Goal: Task Accomplishment & Management: Manage account settings

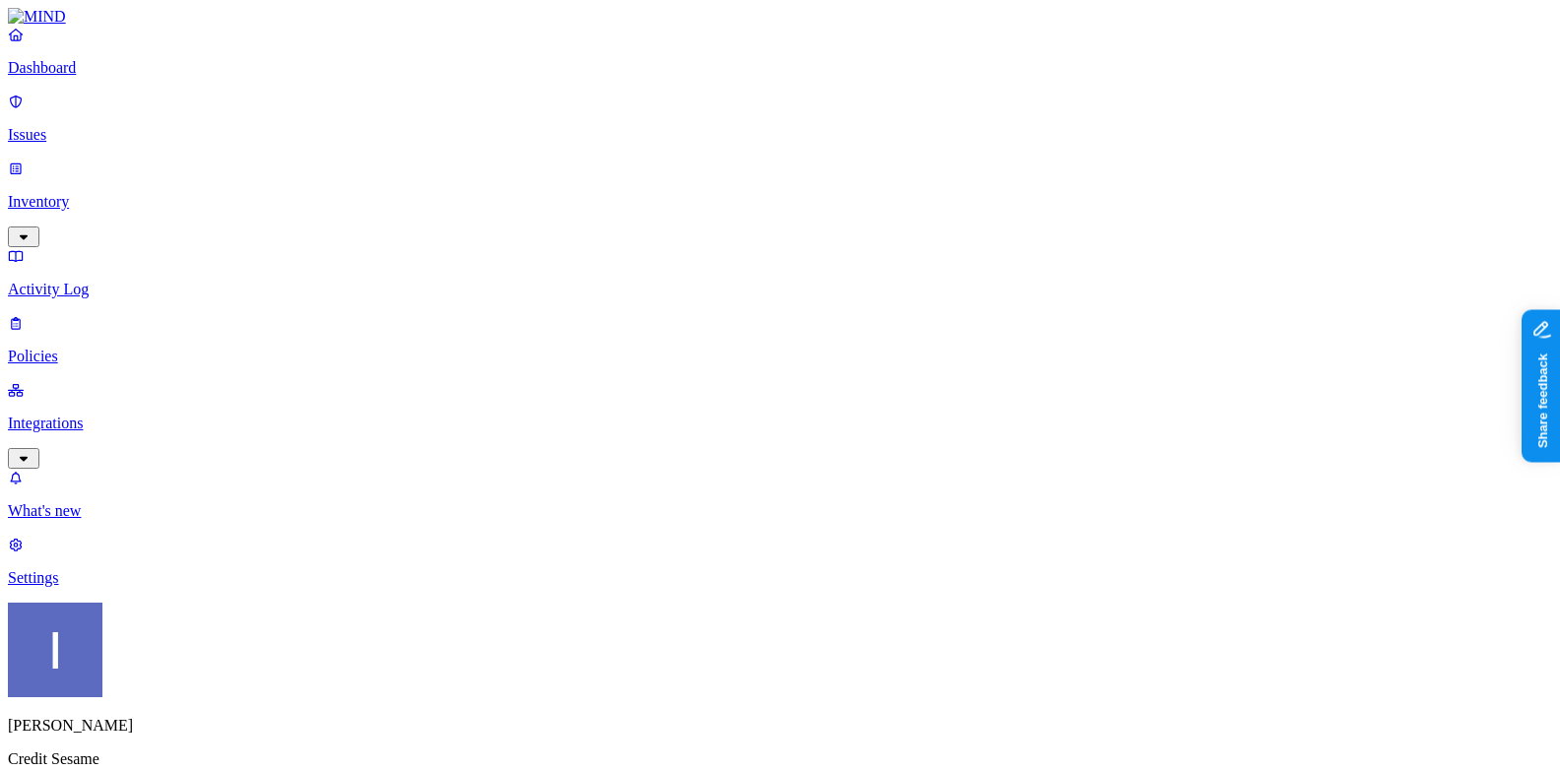
click at [105, 587] on p "Settings" at bounding box center [780, 578] width 1544 height 18
click at [173, 381] on link "Integrations" at bounding box center [780, 423] width 1544 height 85
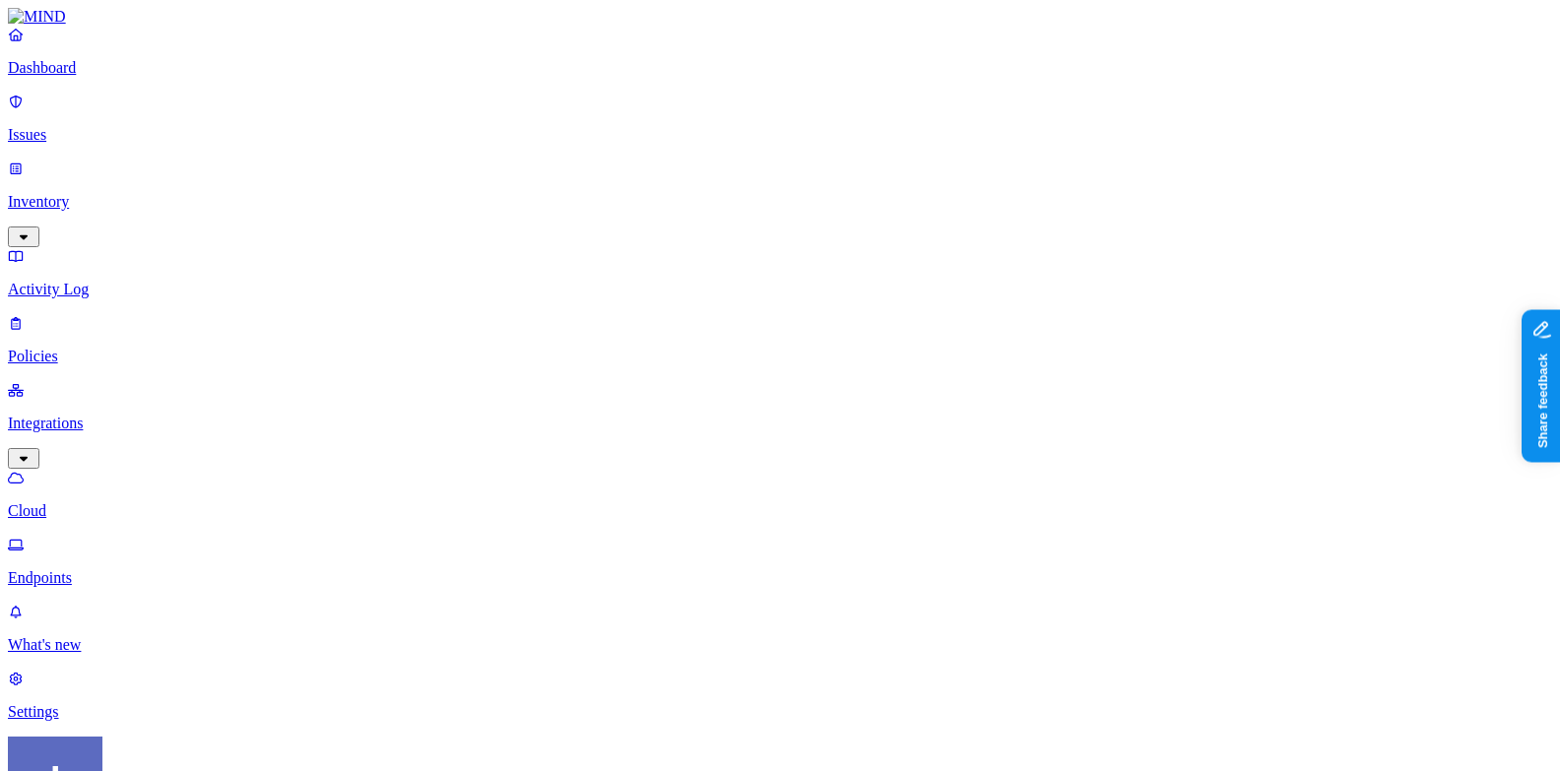
click at [157, 569] on p "Endpoints" at bounding box center [780, 578] width 1544 height 18
click at [158, 502] on p "Cloud" at bounding box center [780, 511] width 1544 height 18
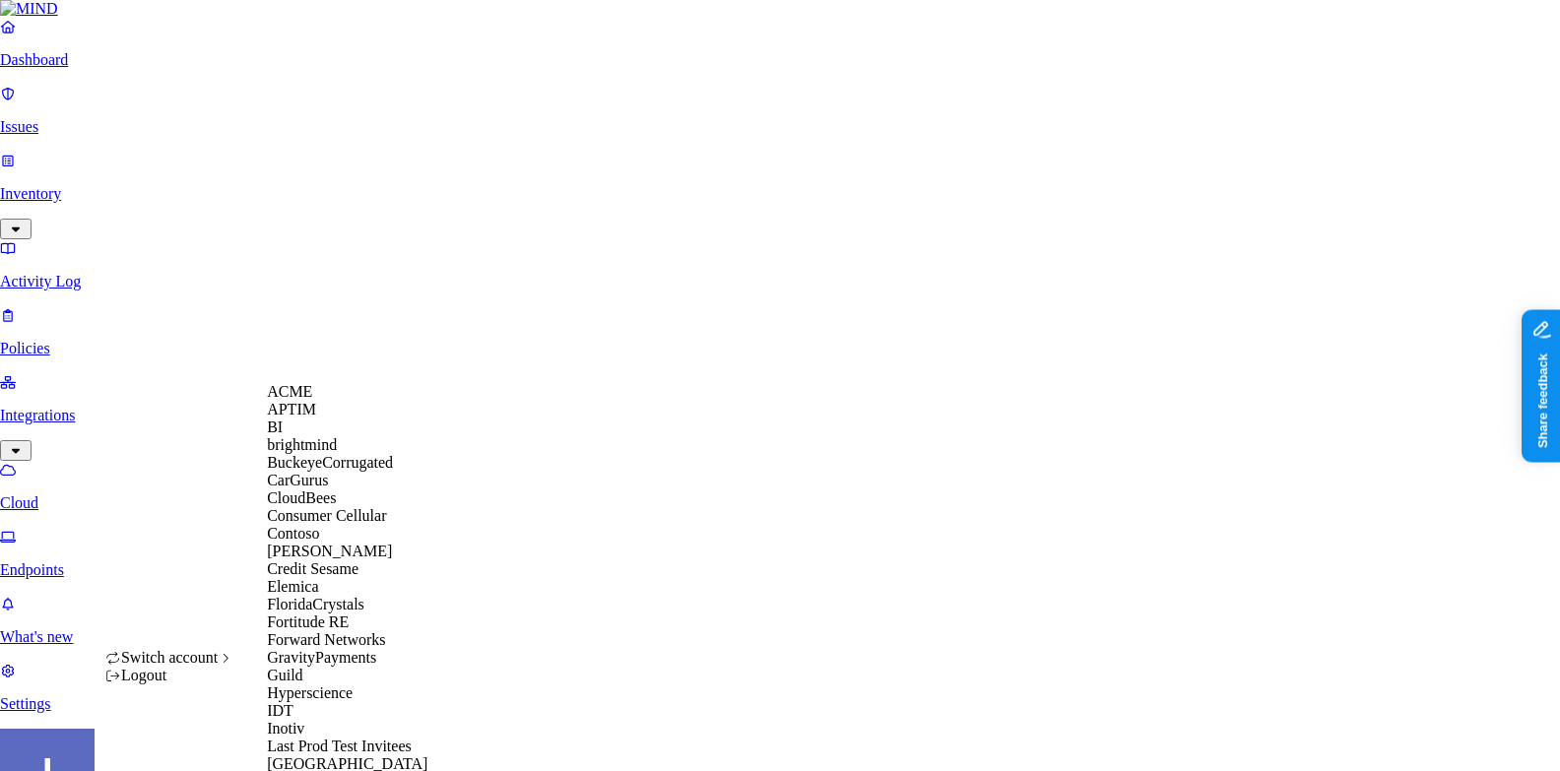
scroll to position [1145, 0]
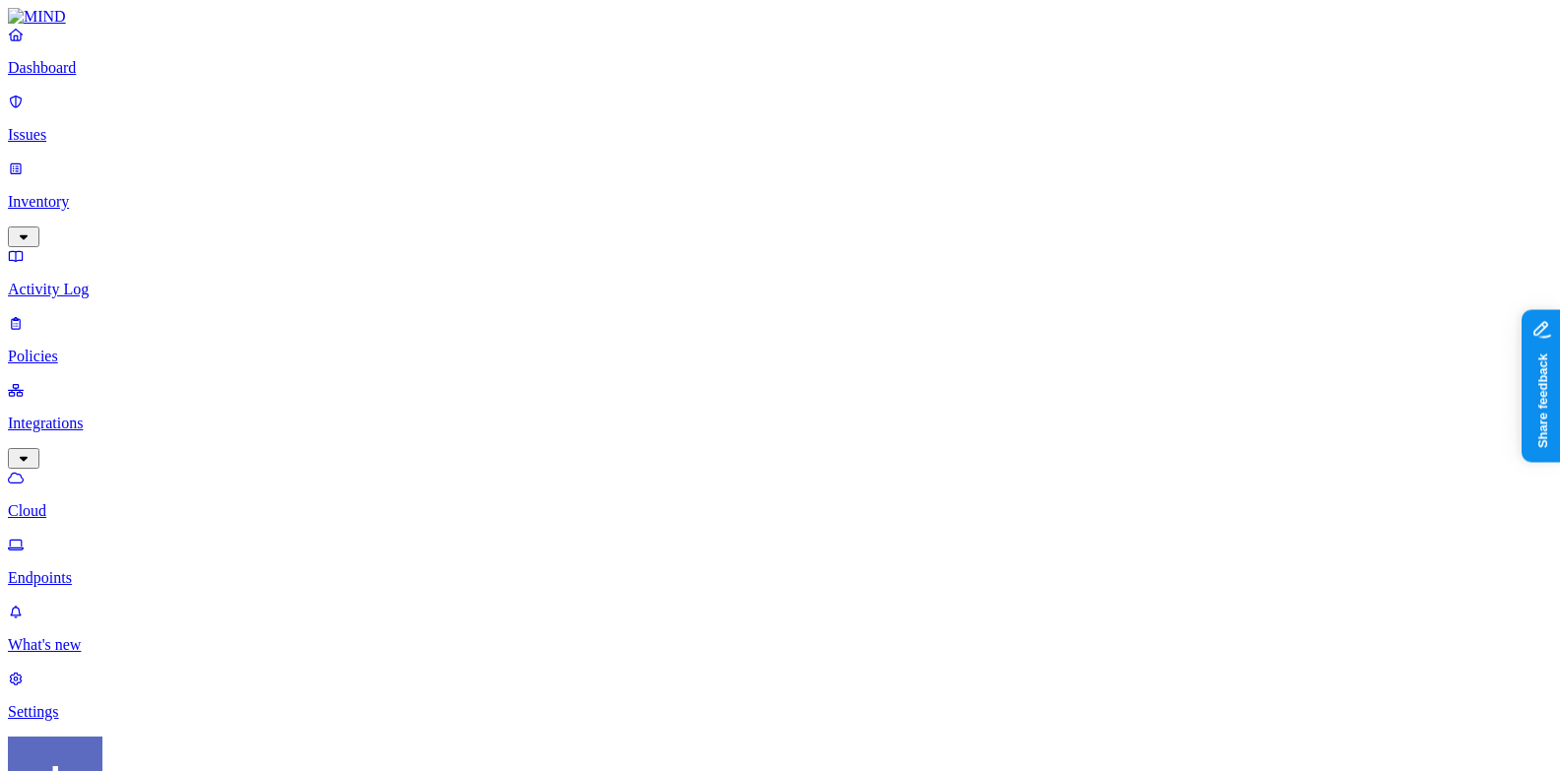
click at [144, 126] on p "Issues" at bounding box center [780, 135] width 1544 height 18
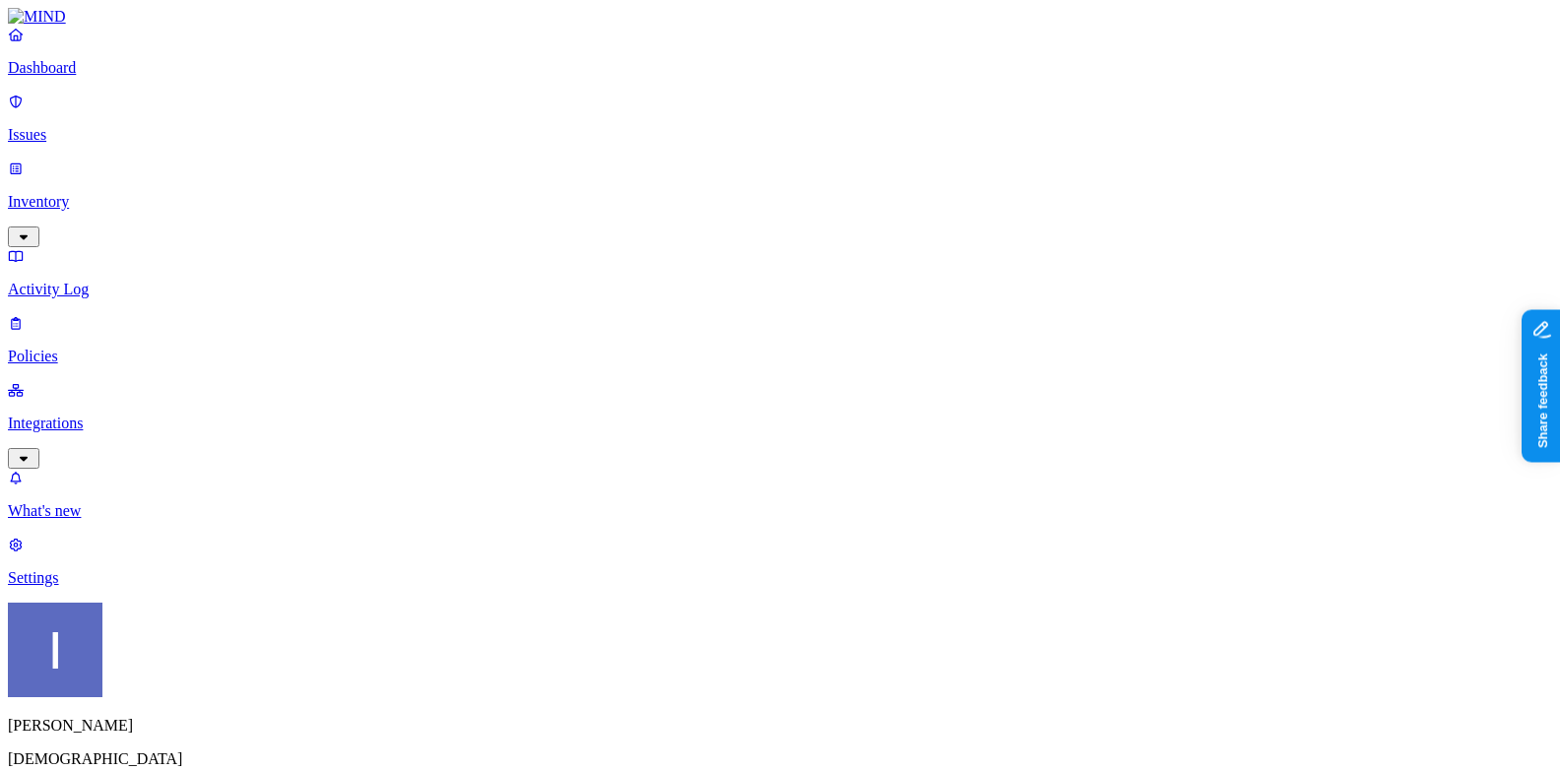
click at [139, 77] on p "Dashboard" at bounding box center [780, 68] width 1544 height 18
click at [110, 193] on p "Inventory" at bounding box center [780, 202] width 1544 height 18
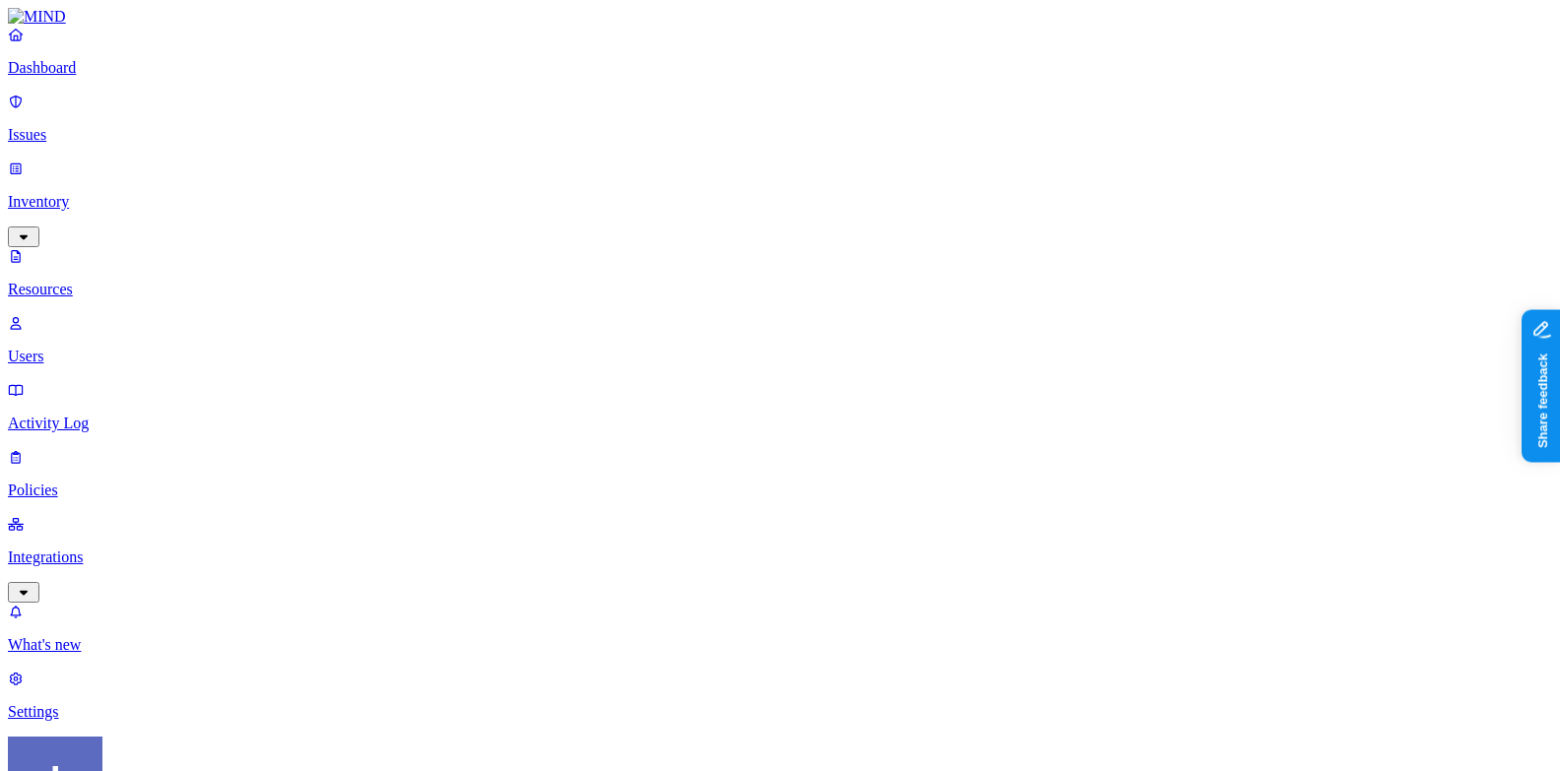
click at [619, 227] on img at bounding box center [624, 235] width 16 height 16
click at [1074, 418] on span "Public" at bounding box center [1054, 426] width 40 height 17
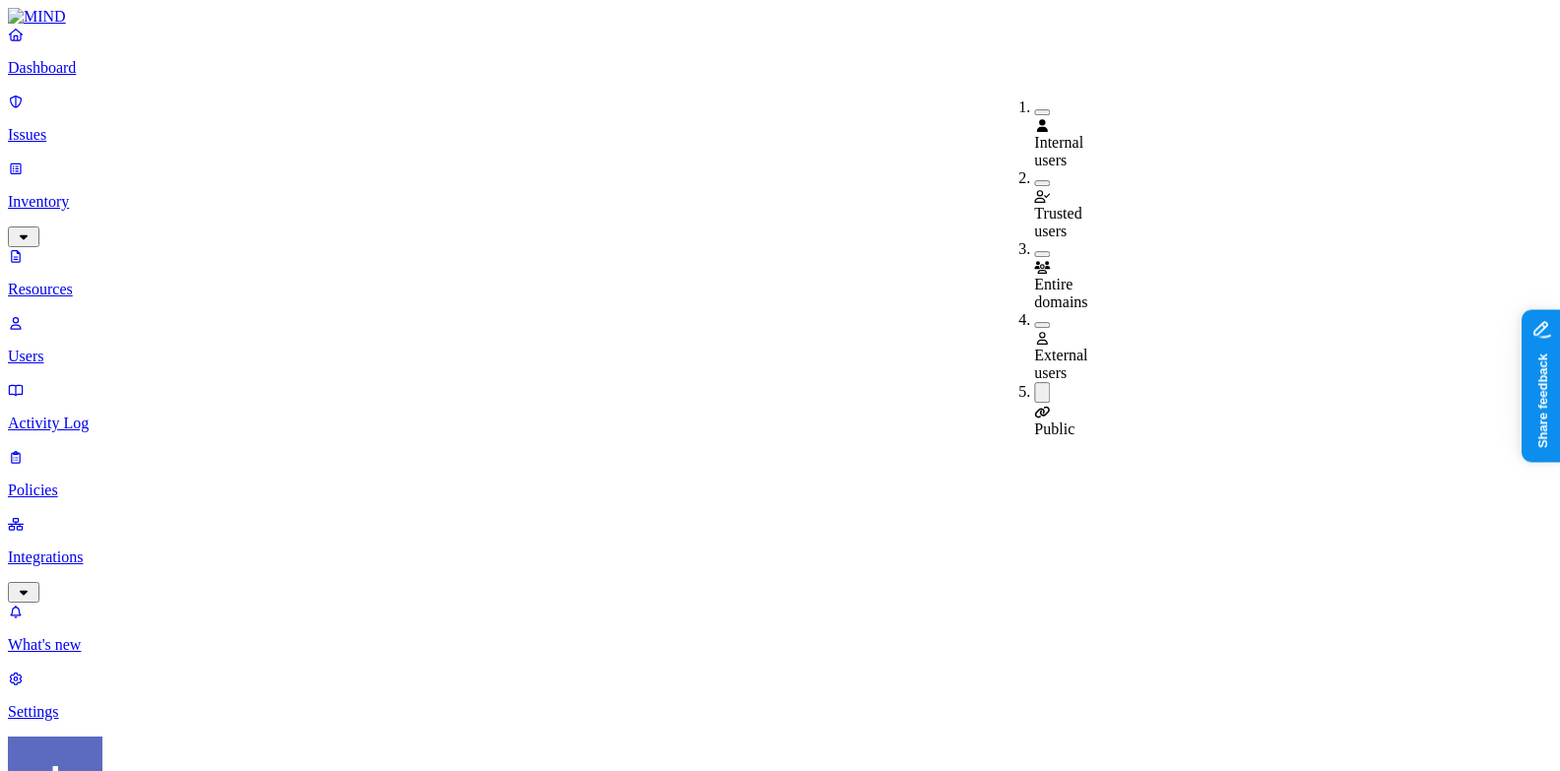
click at [1034, 311] on div "External users" at bounding box center [1034, 346] width 0 height 71
click at [1034, 385] on div "Public" at bounding box center [1034, 413] width 0 height 56
click at [1034, 396] on button "button" at bounding box center [1042, 399] width 16 height 6
click at [174, 77] on p "Dashboard" at bounding box center [780, 68] width 1544 height 18
